Goal: Information Seeking & Learning: Learn about a topic

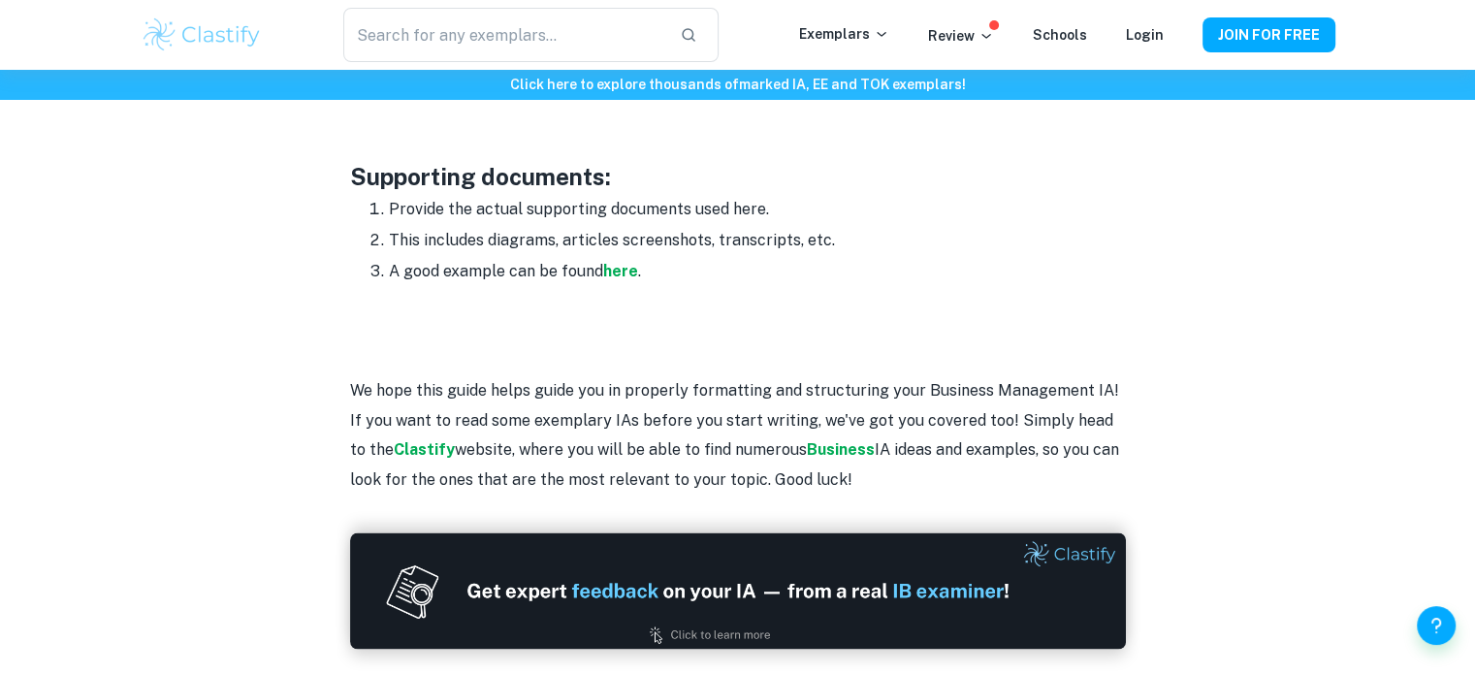
scroll to position [3264, 0]
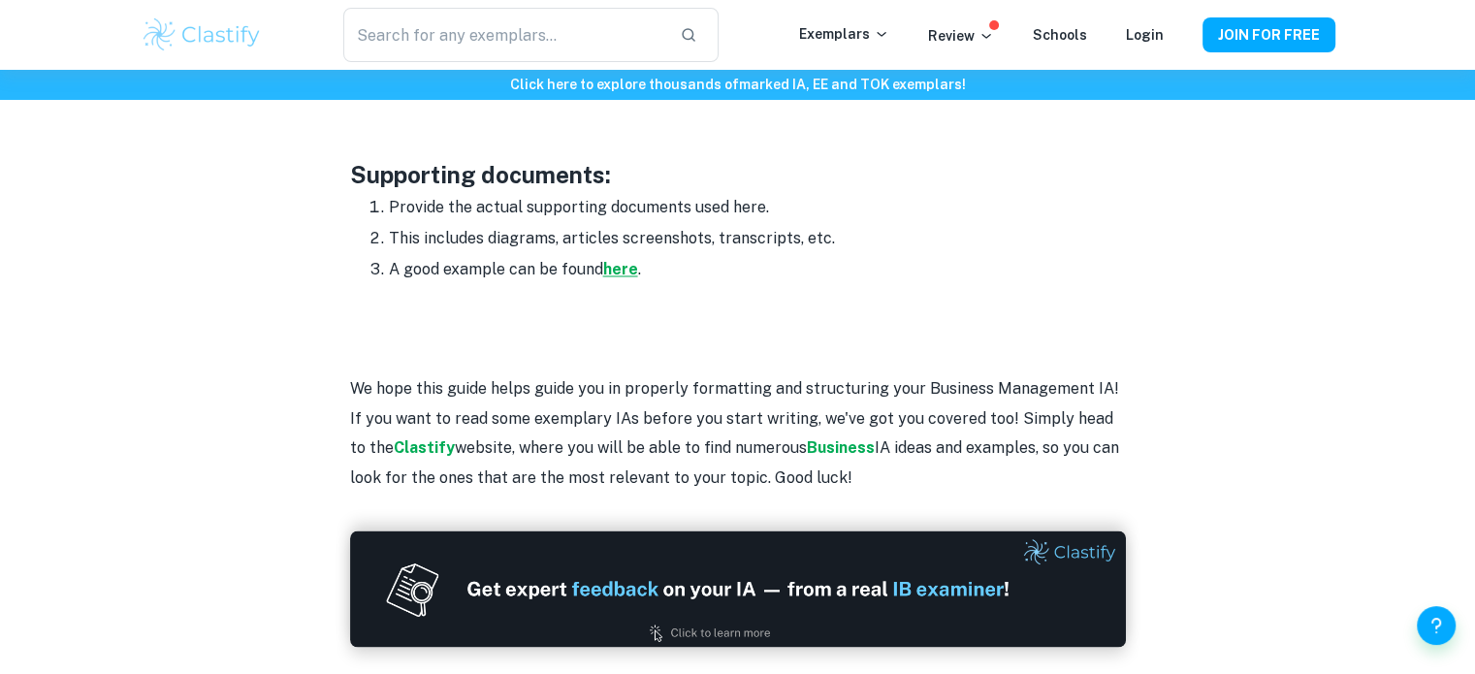
click at [620, 260] on strong "here" at bounding box center [620, 269] width 35 height 18
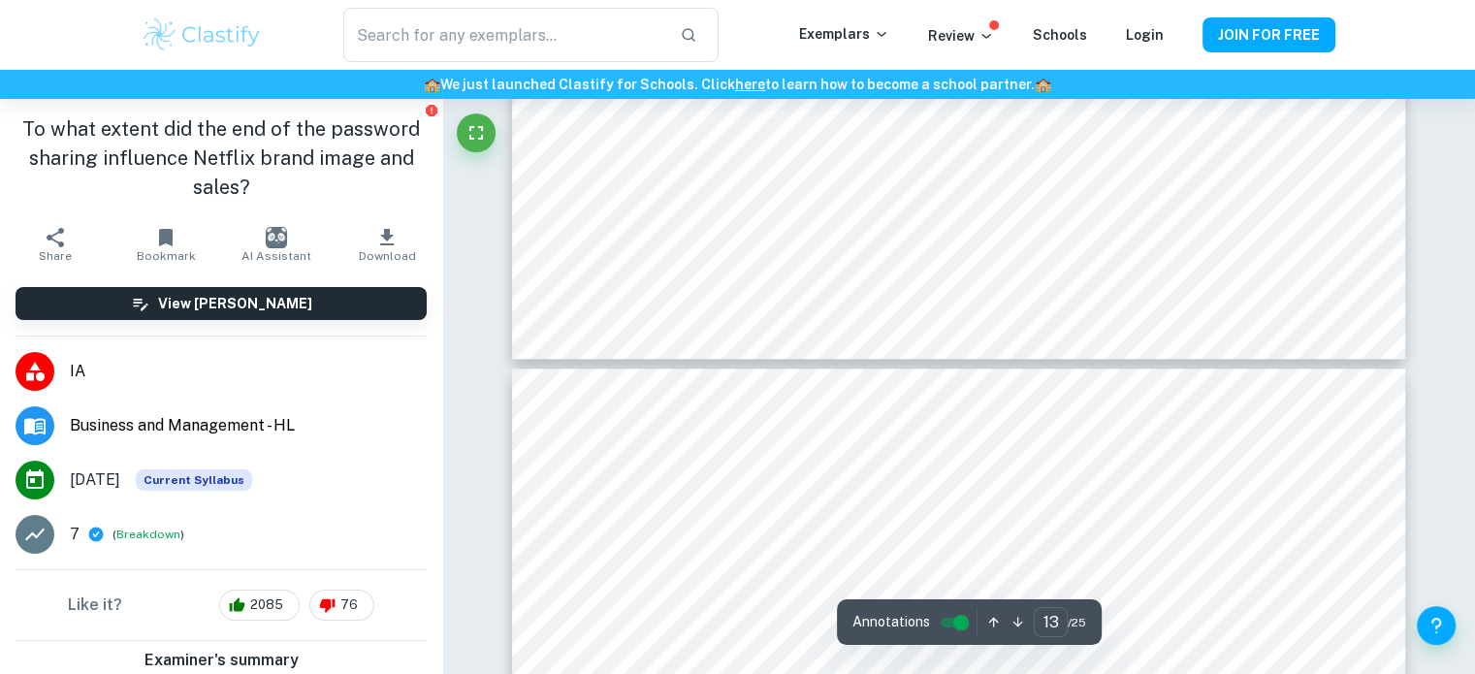
type input "14"
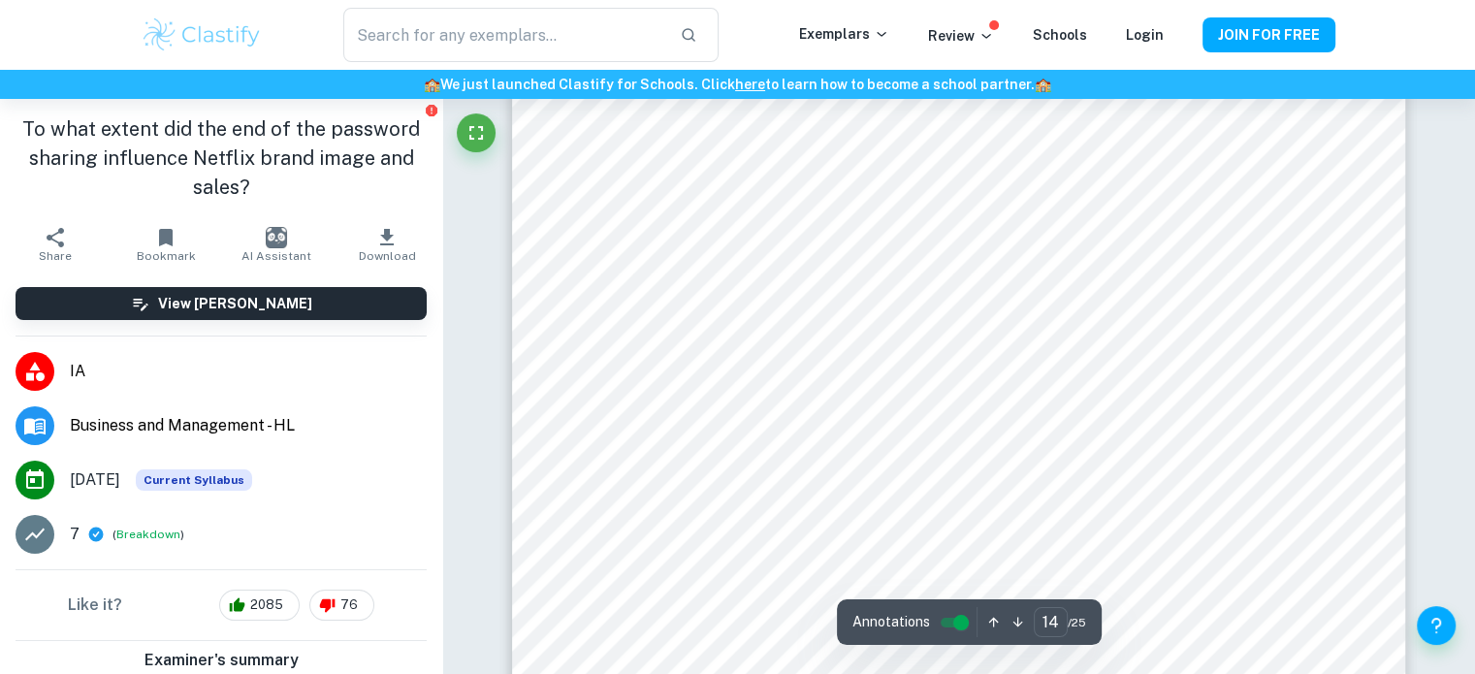
scroll to position [17118, 0]
